Goal: Find specific page/section: Find specific page/section

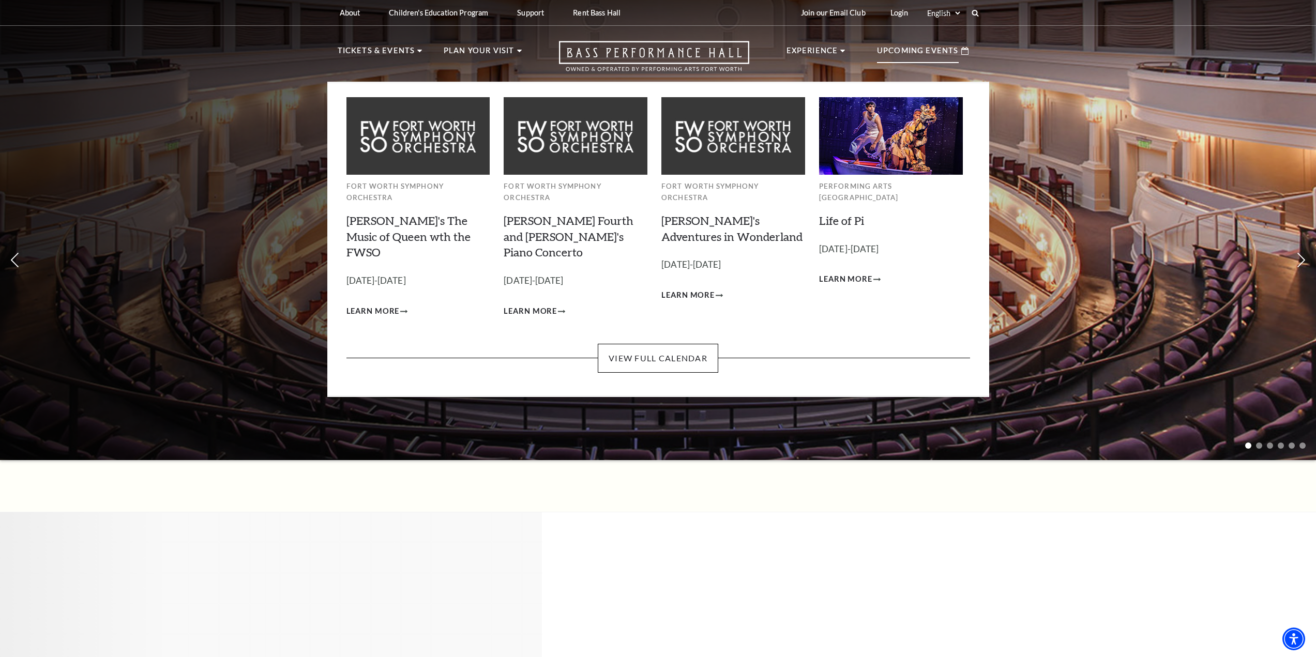
click at [923, 48] on p "Upcoming Events" at bounding box center [918, 53] width 82 height 19
click at [704, 344] on link "View Full Calendar" at bounding box center [658, 358] width 121 height 29
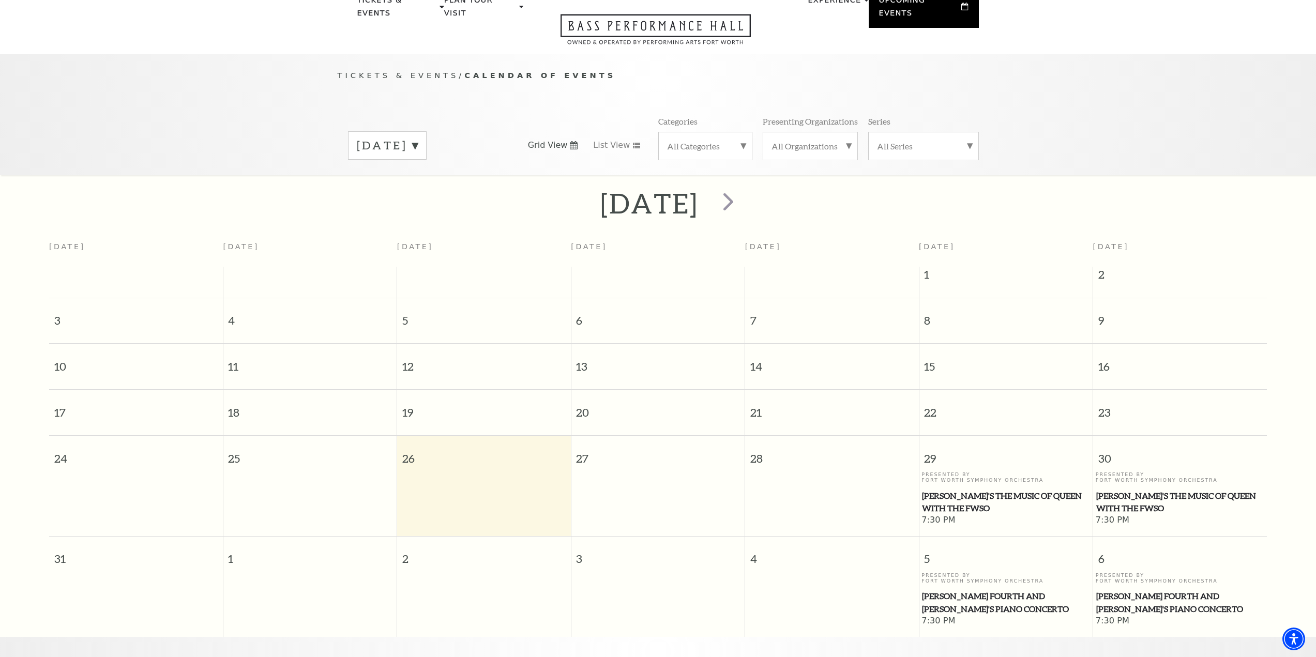
scroll to position [35, 0]
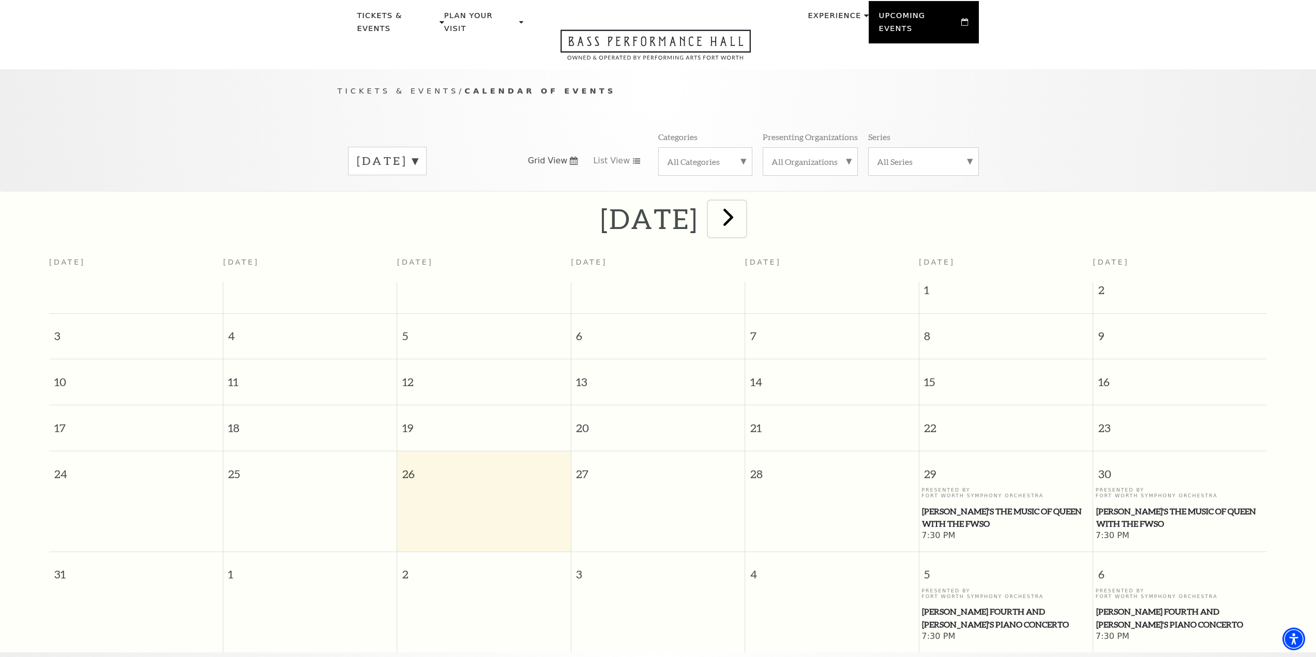
click at [743, 216] on span "next" at bounding box center [728, 216] width 29 height 29
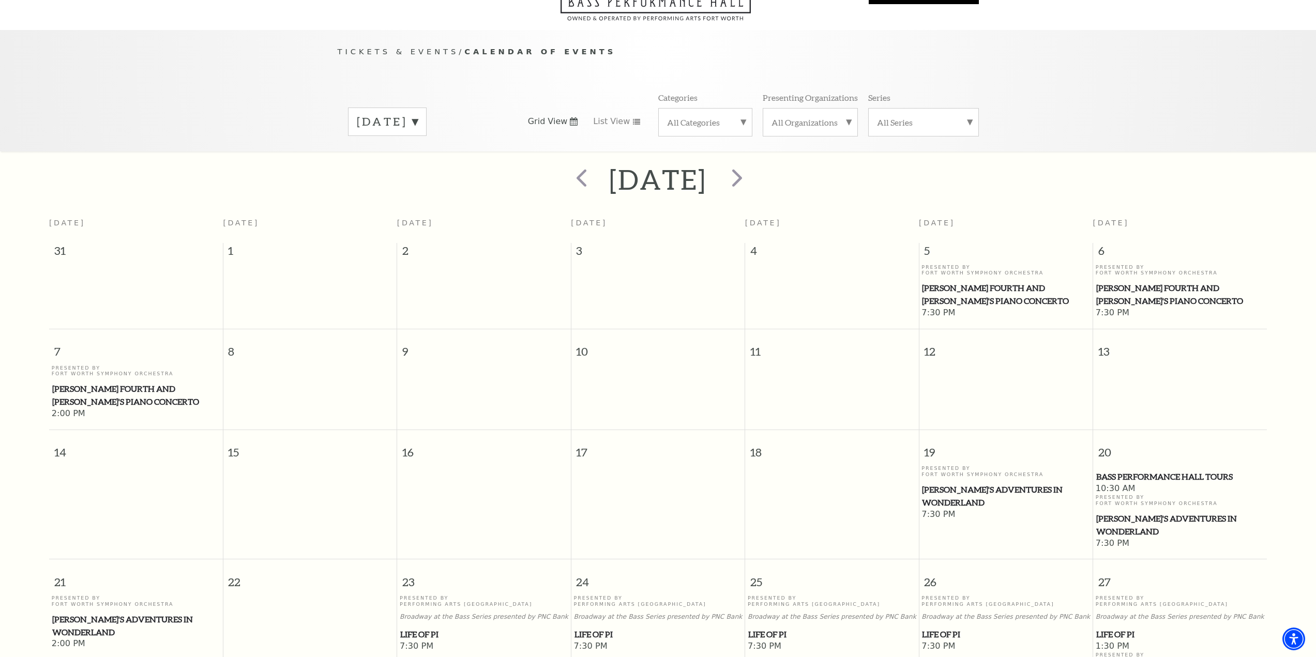
scroll to position [0, 0]
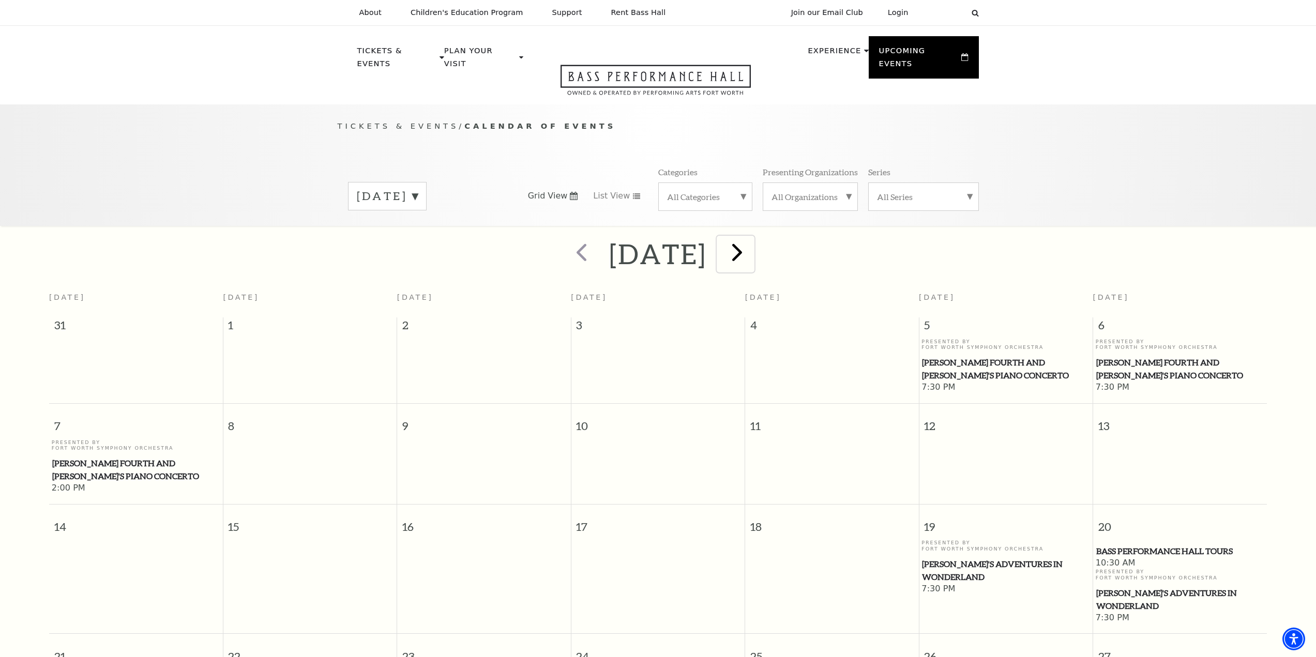
click at [752, 237] on span "next" at bounding box center [737, 251] width 29 height 29
